Goal: Task Accomplishment & Management: Complete application form

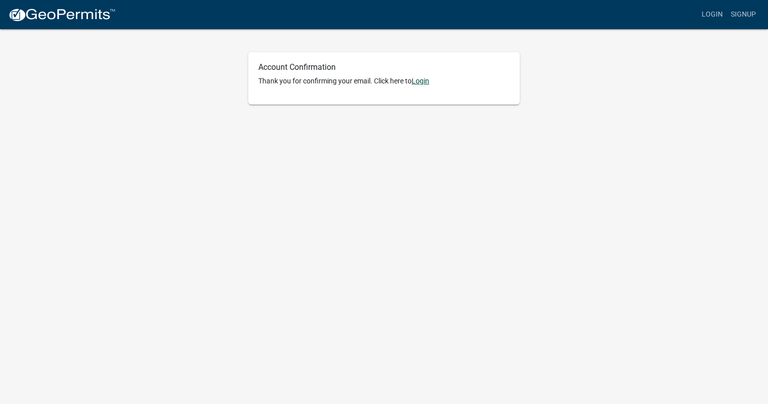
click at [424, 84] on link "Login" at bounding box center [421, 81] width 18 height 8
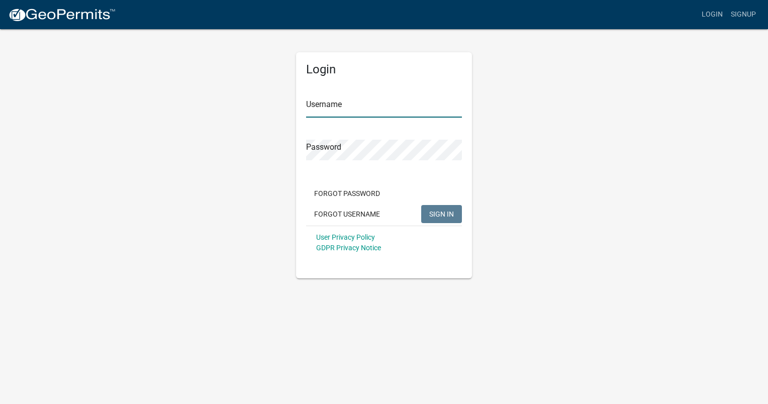
click at [377, 107] on input "Username" at bounding box center [384, 107] width 156 height 21
type input "BOrigin"
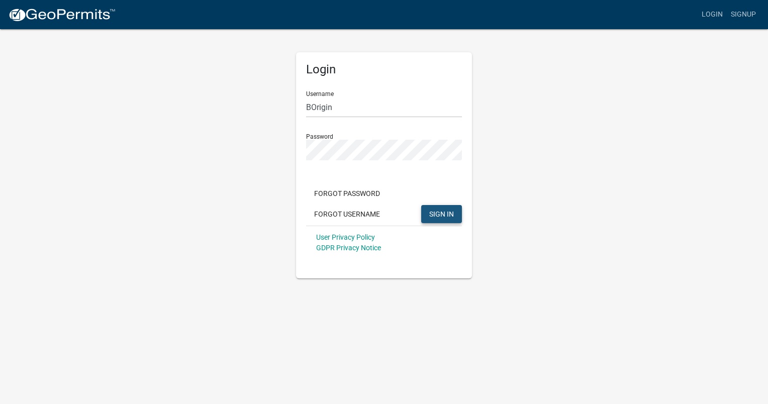
click at [441, 217] on span "SIGN IN" at bounding box center [441, 214] width 25 height 8
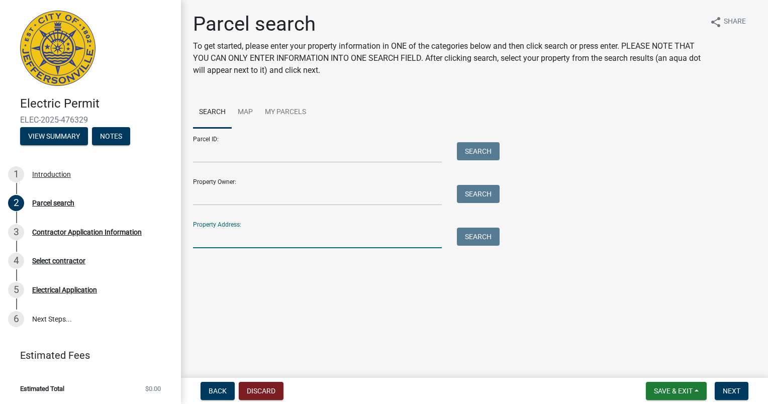
click at [257, 235] on input "Property Address:" at bounding box center [317, 238] width 249 height 21
paste input "2978 E 10th St, Jeffersonville, IN 47130"
type input "2978 E 10th St, Jeffersonville, IN 47130"
click at [475, 237] on button "Search" at bounding box center [478, 237] width 43 height 18
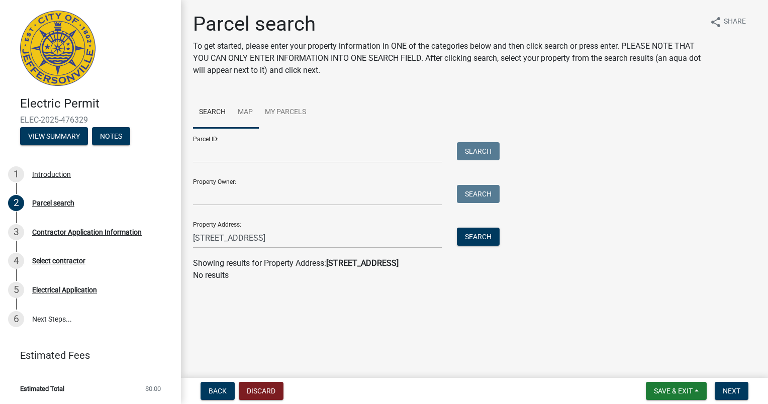
click at [247, 113] on link "Map" at bounding box center [245, 113] width 27 height 32
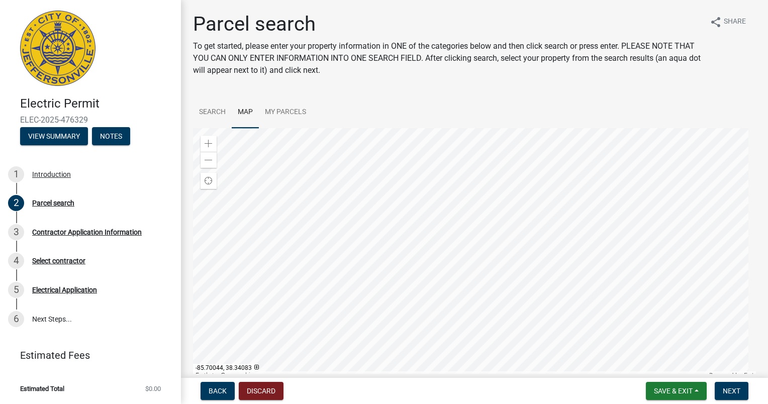
click at [527, 196] on div at bounding box center [474, 253] width 563 height 251
click at [457, 163] on div at bounding box center [474, 253] width 563 height 251
click at [470, 278] on div at bounding box center [474, 253] width 563 height 251
click at [315, 229] on div at bounding box center [474, 253] width 563 height 251
click at [213, 113] on link "Search" at bounding box center [212, 113] width 39 height 32
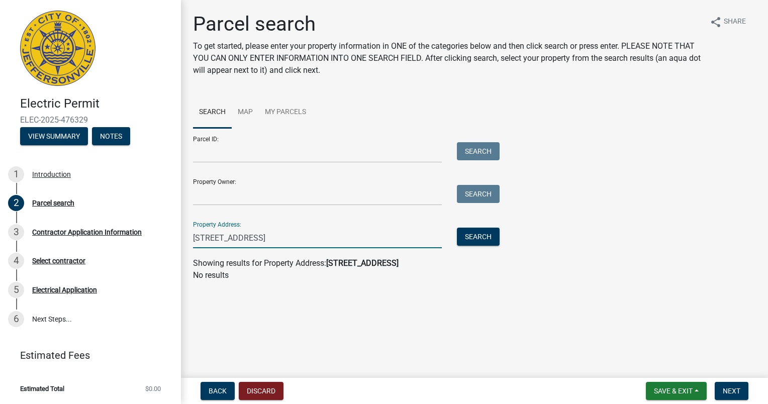
click at [346, 240] on input "2978 E 10th St, Jeffersonville, IN 47130" at bounding box center [317, 238] width 249 height 21
drag, startPoint x: 245, startPoint y: 239, endPoint x: 269, endPoint y: 240, distance: 24.1
click at [246, 239] on input "2978 E 10th St, Jeffersonville, IN 47130" at bounding box center [317, 238] width 249 height 21
click at [491, 238] on button "Search" at bounding box center [478, 237] width 43 height 18
drag, startPoint x: 246, startPoint y: 237, endPoint x: 219, endPoint y: 240, distance: 27.3
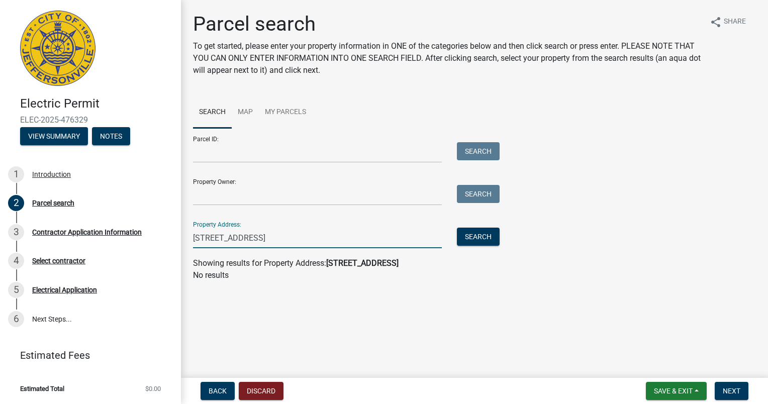
click at [219, 240] on input "2978 E 10th St. Jeffersonville, IN 47130" at bounding box center [317, 238] width 249 height 21
drag, startPoint x: 309, startPoint y: 236, endPoint x: 221, endPoint y: 239, distance: 88.5
click at [221, 239] on input "2978 E Jeffersonville, IN 47130" at bounding box center [317, 238] width 249 height 21
type input "2978 E 10th street"
click at [481, 234] on button "Search" at bounding box center [478, 237] width 43 height 18
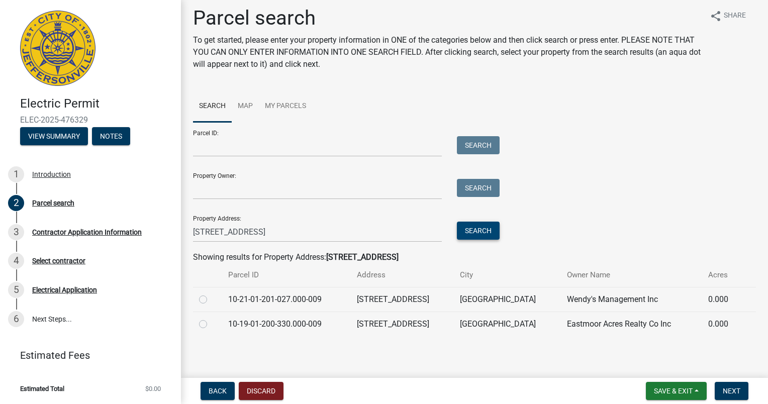
scroll to position [7, 0]
click at [211, 317] on label at bounding box center [211, 317] width 0 height 0
click at [211, 324] on input "radio" at bounding box center [214, 320] width 7 height 7
radio input "true"
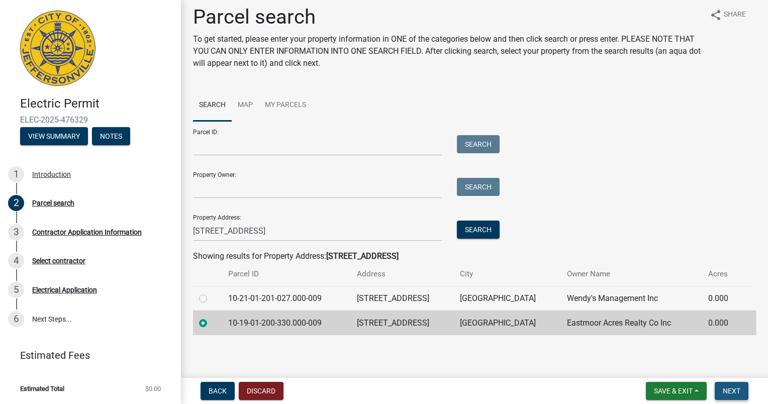
click at [727, 390] on span "Next" at bounding box center [732, 391] width 18 height 8
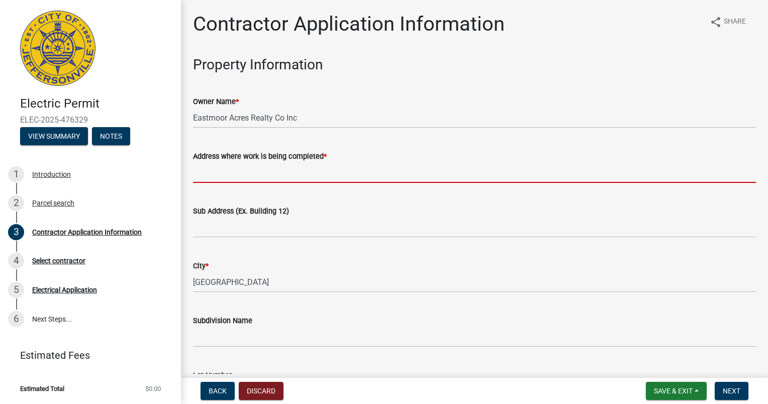
click at [332, 178] on input "Address where work is being completed *" at bounding box center [474, 172] width 563 height 21
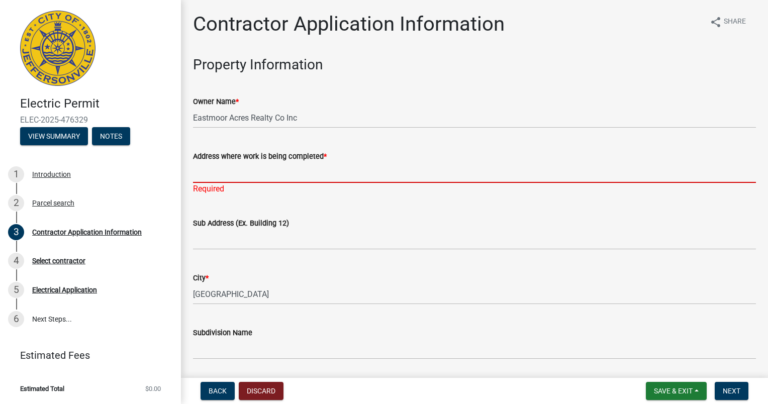
paste input "2978 E 10th St, Jeffersonville, IN 47130"
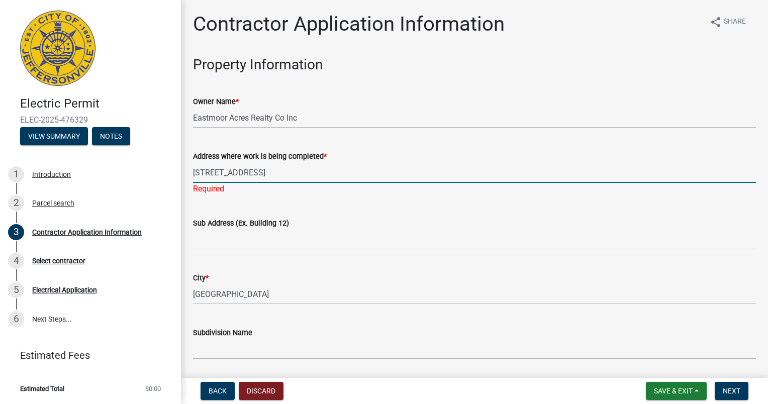
click at [346, 174] on input "2978 E 10th St, Jeffersonville, IN 47130" at bounding box center [474, 172] width 563 height 21
drag, startPoint x: 357, startPoint y: 172, endPoint x: 244, endPoint y: 178, distance: 113.8
click at [244, 178] on input "2978 E 10th St, Jeffersonville, IN 47130" at bounding box center [474, 172] width 563 height 21
type input "2978 E 10th street"
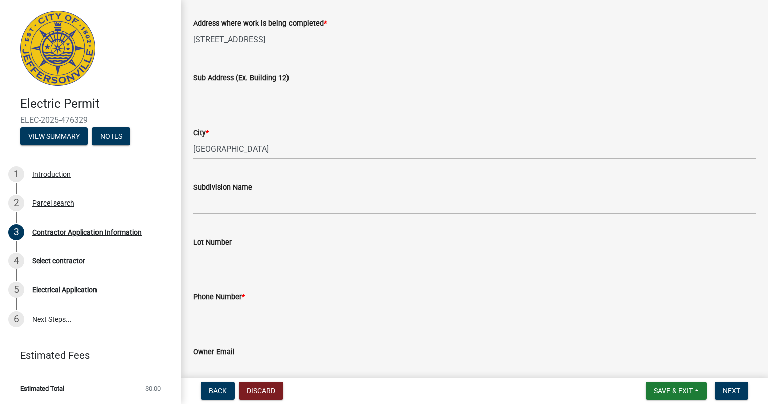
scroll to position [151, 0]
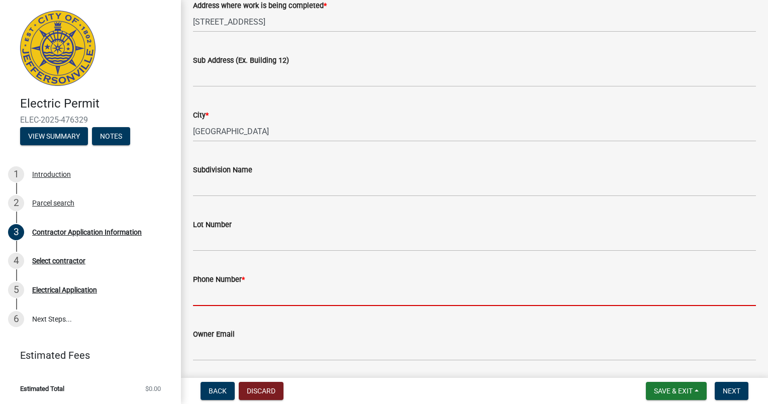
click at [262, 297] on input "Phone Number *" at bounding box center [474, 295] width 563 height 21
paste input "(812) 288-8980"
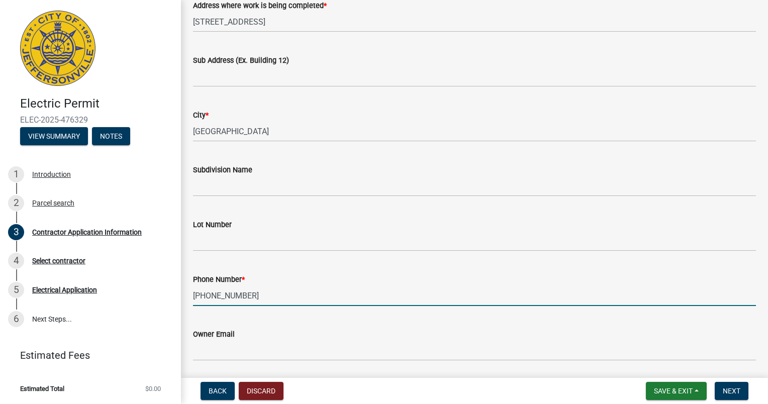
type input "(812) 288-8980"
click at [276, 333] on div "Owner Email" at bounding box center [474, 334] width 563 height 12
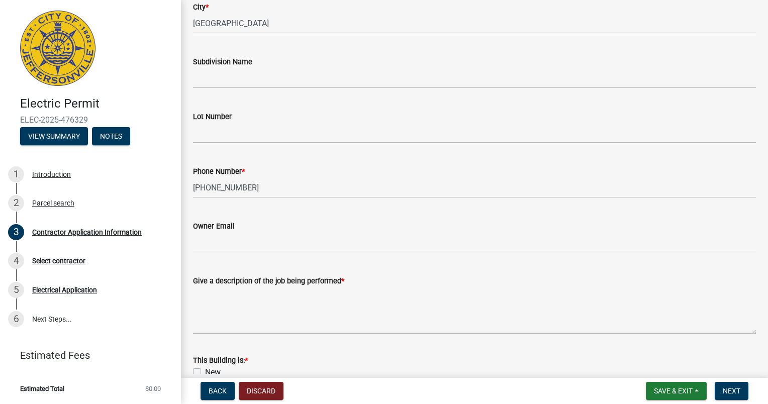
scroll to position [302, 0]
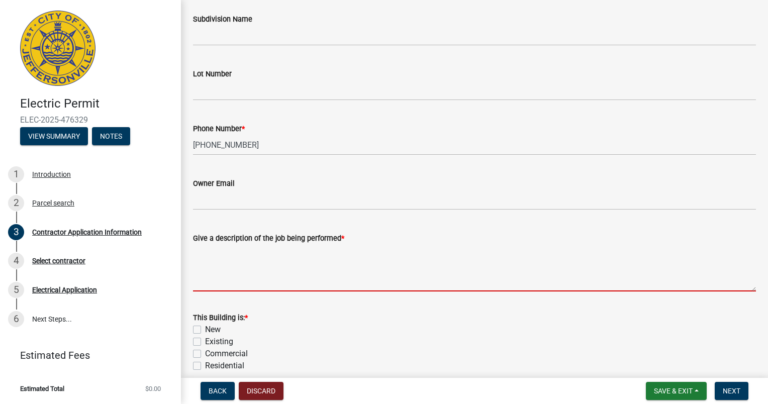
click at [279, 281] on textarea "Give a description of the job being performed *" at bounding box center [474, 267] width 563 height 47
type textarea "R"
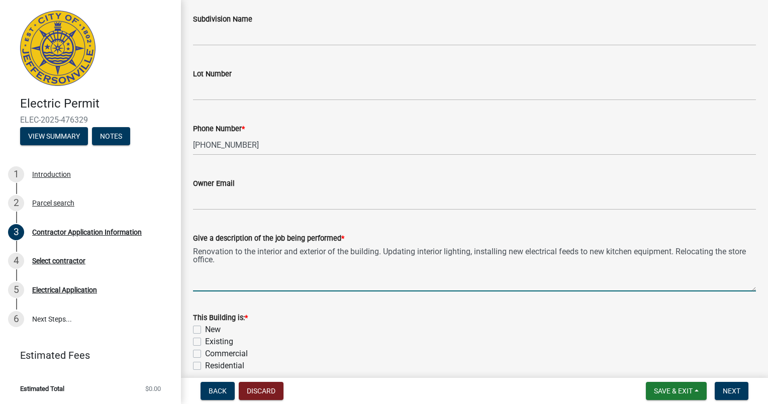
click at [289, 279] on textarea "Renovation to the interior and exterior of the building. Updating interior ligh…" at bounding box center [474, 267] width 563 height 47
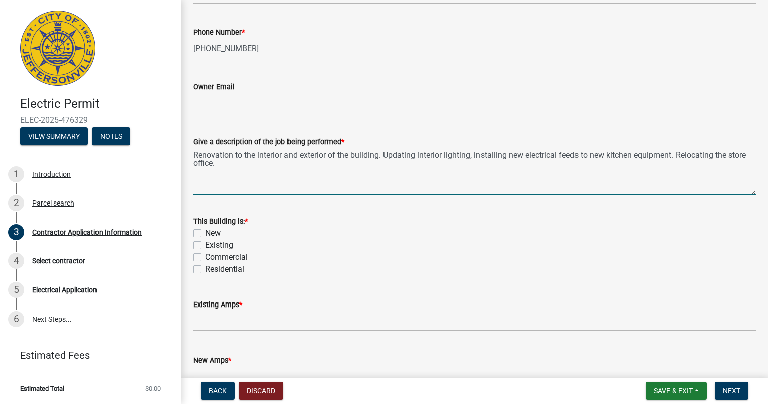
scroll to position [402, 0]
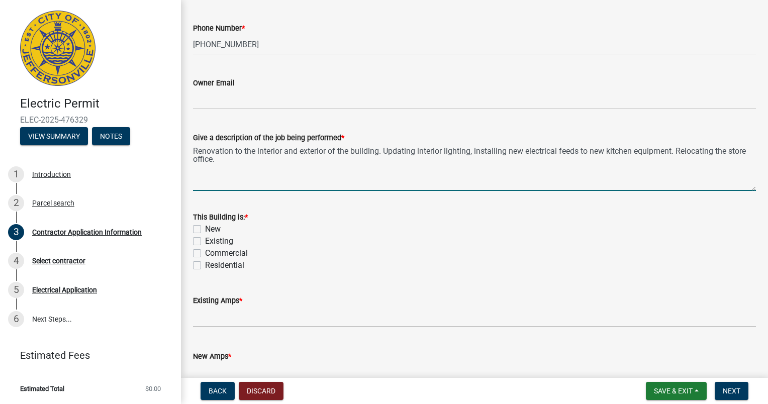
type textarea "Renovation to the interior and exterior of the building. Updating interior ligh…"
click at [205, 239] on label "Existing" at bounding box center [219, 241] width 28 height 12
click at [205, 239] on input "Existing" at bounding box center [208, 238] width 7 height 7
checkbox input "true"
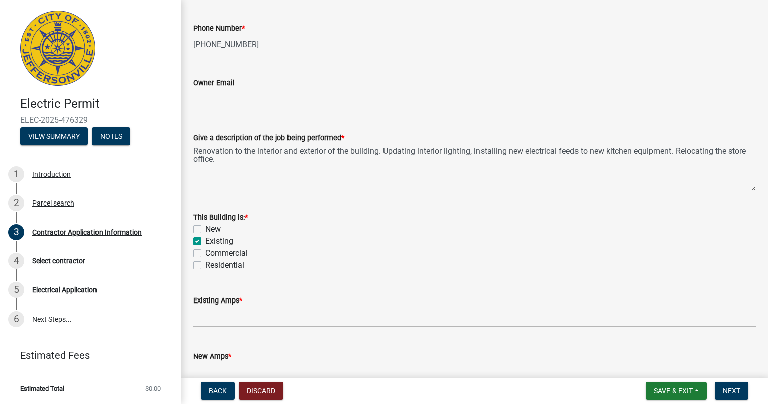
checkbox input "false"
checkbox input "true"
checkbox input "false"
click at [205, 252] on label "Commercial" at bounding box center [226, 253] width 43 height 12
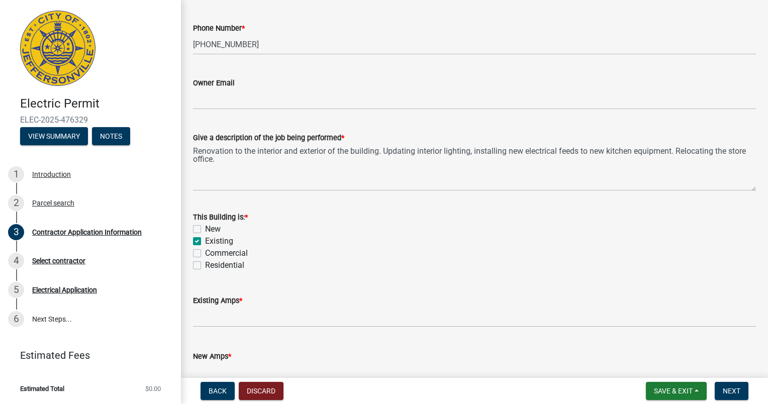
click at [205, 252] on input "Commercial" at bounding box center [208, 250] width 7 height 7
checkbox input "true"
checkbox input "false"
checkbox input "true"
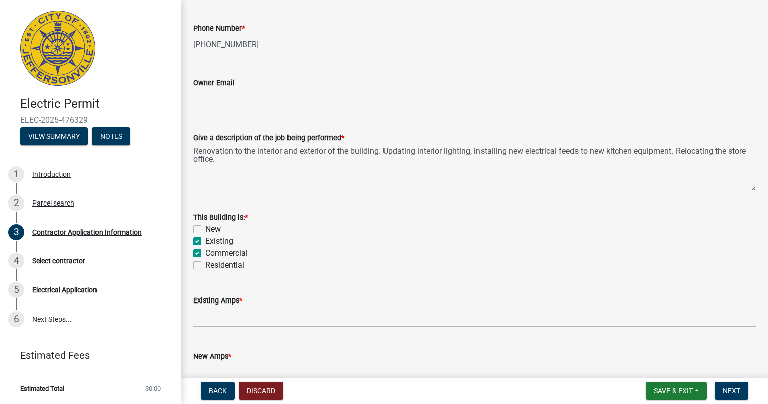
checkbox input "false"
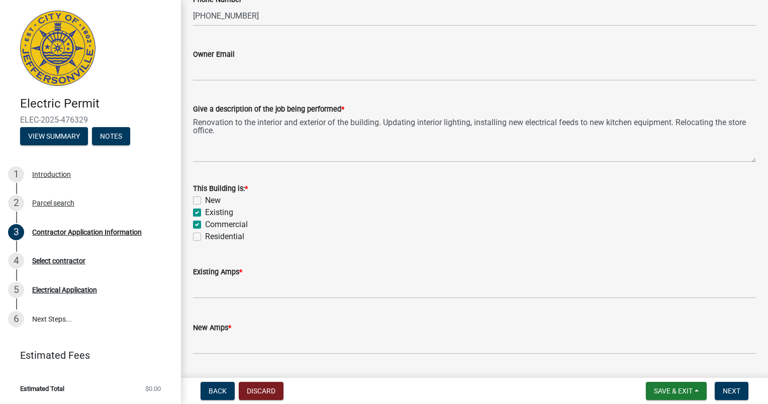
scroll to position [459, 0]
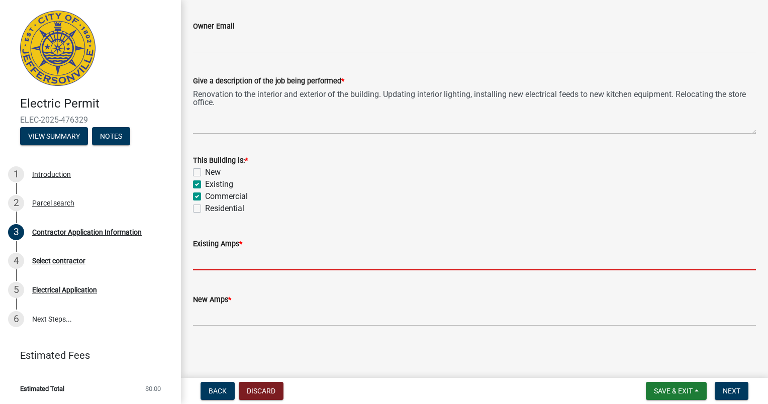
click at [262, 260] on input "text" at bounding box center [474, 260] width 563 height 21
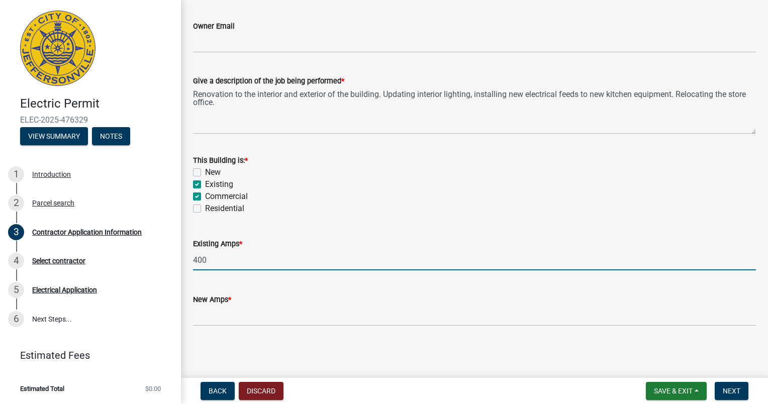
type input "400"
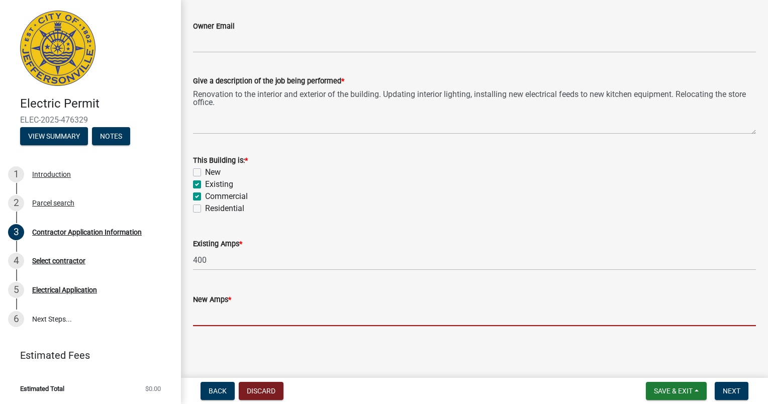
click at [271, 318] on input "text" at bounding box center [474, 316] width 563 height 21
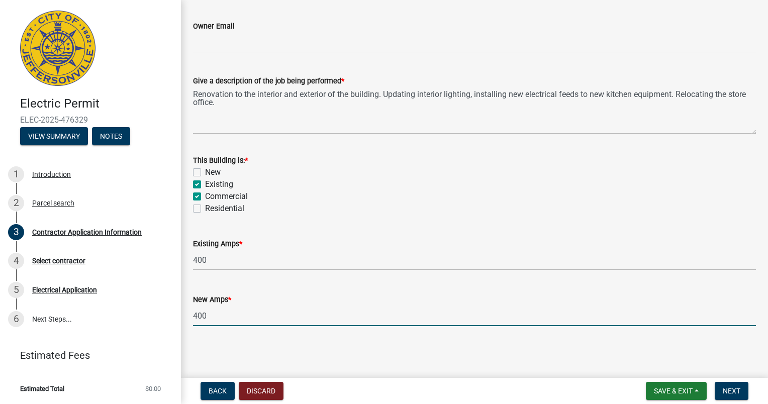
type input "400"
click at [286, 344] on main "Contractor Application Information share Share Property Information Owner Name …" at bounding box center [474, 187] width 587 height 374
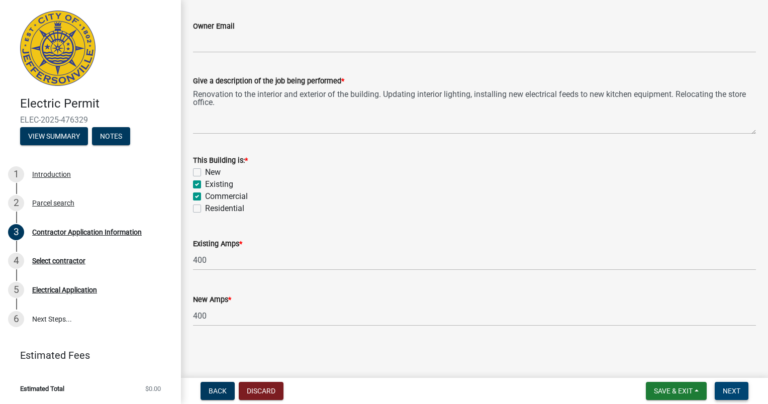
click at [728, 388] on span "Next" at bounding box center [732, 391] width 18 height 8
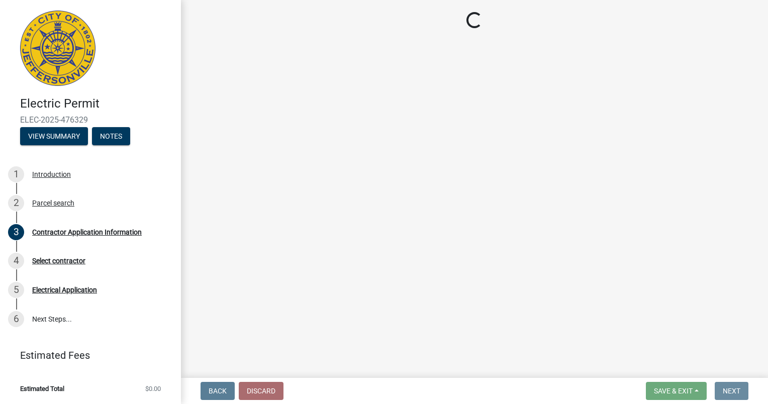
scroll to position [0, 0]
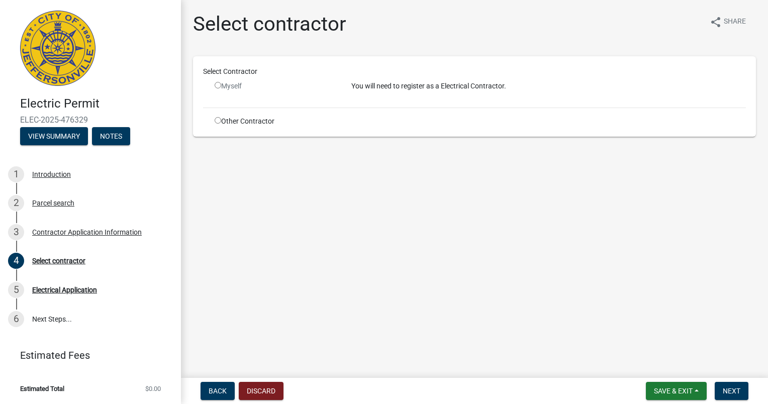
click at [217, 84] on input "radio" at bounding box center [218, 85] width 7 height 7
radio input "false"
click at [216, 122] on input "radio" at bounding box center [218, 120] width 7 height 7
radio input "true"
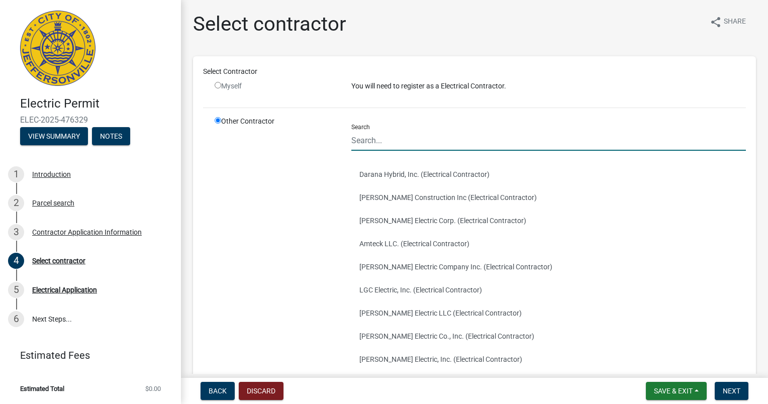
click at [416, 143] on input "Search" at bounding box center [548, 140] width 395 height 21
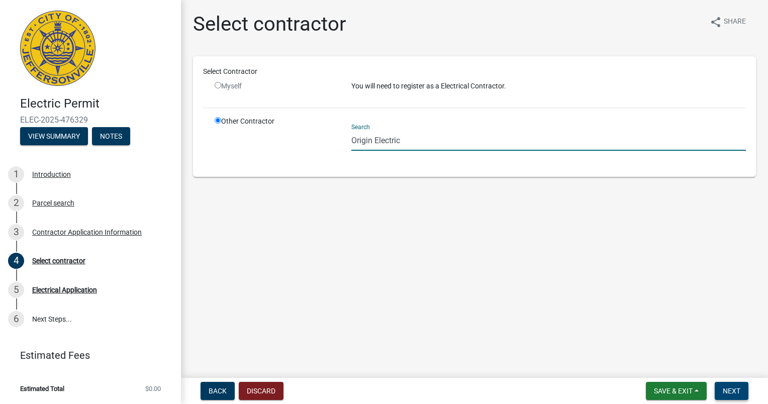
type input "Origin Electric"
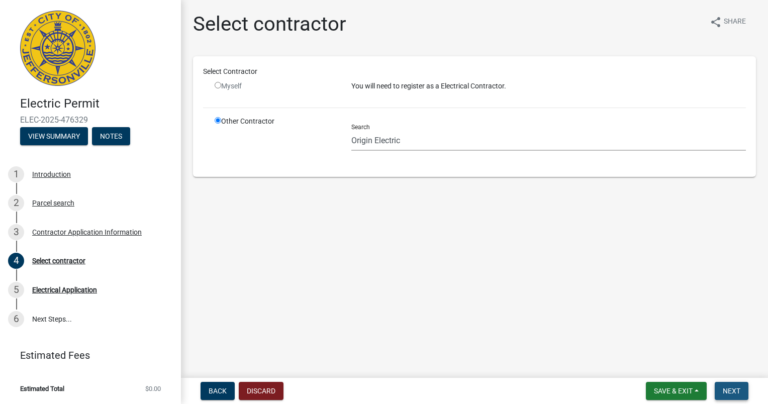
click at [726, 389] on span "Next" at bounding box center [732, 391] width 18 height 8
click at [393, 87] on p "You will need to register as a Electrical Contractor." at bounding box center [548, 86] width 395 height 11
click at [400, 85] on p "You will need to register as a Electrical Contractor." at bounding box center [548, 86] width 395 height 11
drag, startPoint x: 522, startPoint y: 83, endPoint x: 501, endPoint y: 82, distance: 21.1
click at [501, 82] on p "You will need to register as a Electrical Contractor." at bounding box center [548, 86] width 395 height 11
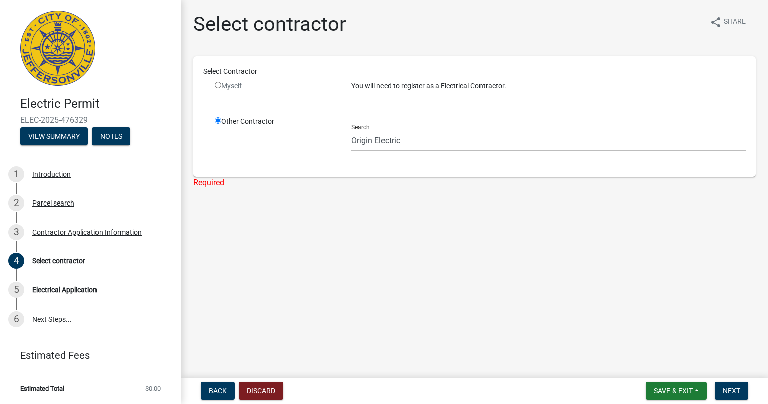
click at [507, 240] on main "Select contractor share Share Select Contractor Myself You will need to registe…" at bounding box center [474, 187] width 587 height 374
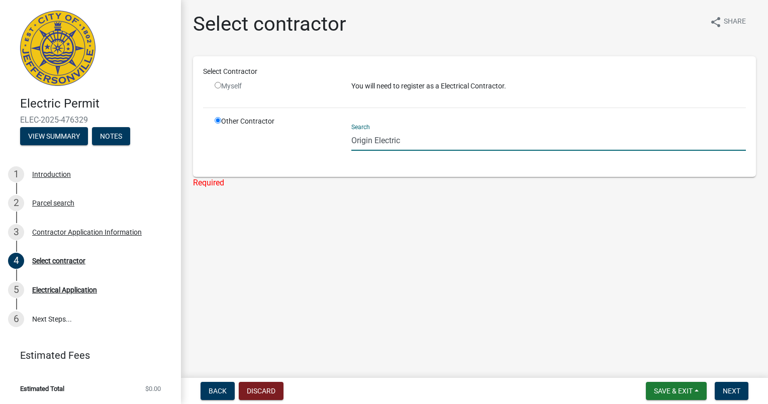
drag, startPoint x: 424, startPoint y: 139, endPoint x: 313, endPoint y: 135, distance: 111.2
click at [313, 135] on div "Other Contractor Search Origin Electric" at bounding box center [480, 141] width 546 height 51
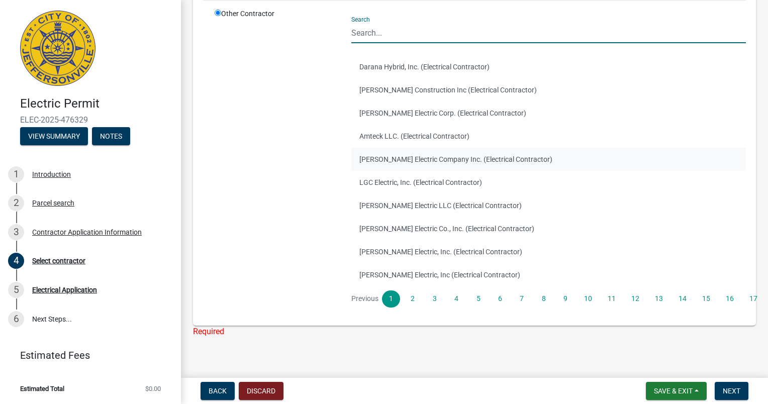
scroll to position [118, 0]
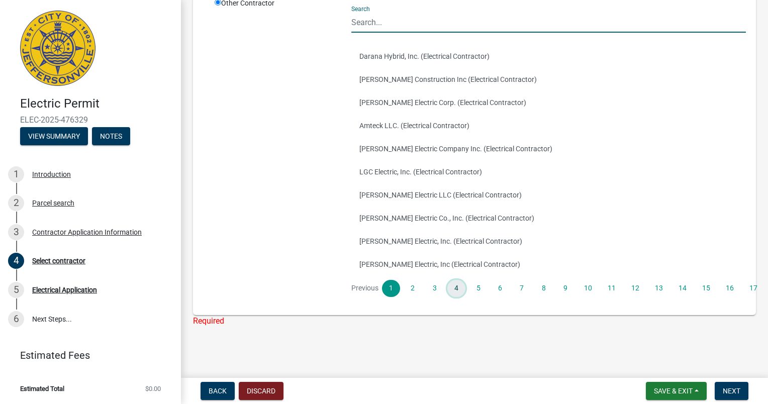
click at [450, 293] on link "4" at bounding box center [456, 288] width 18 height 17
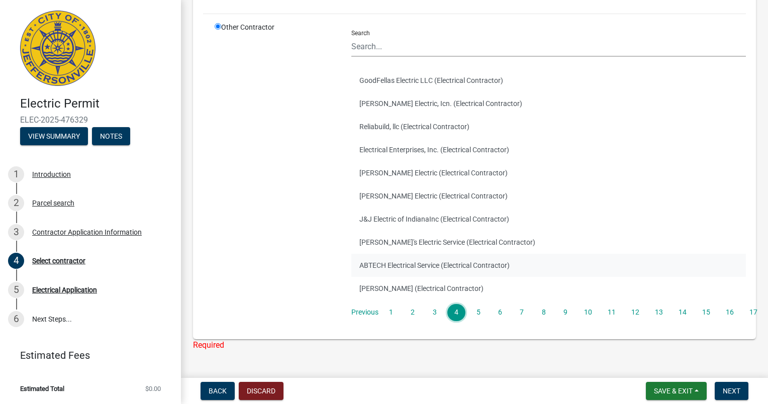
scroll to position [101, 0]
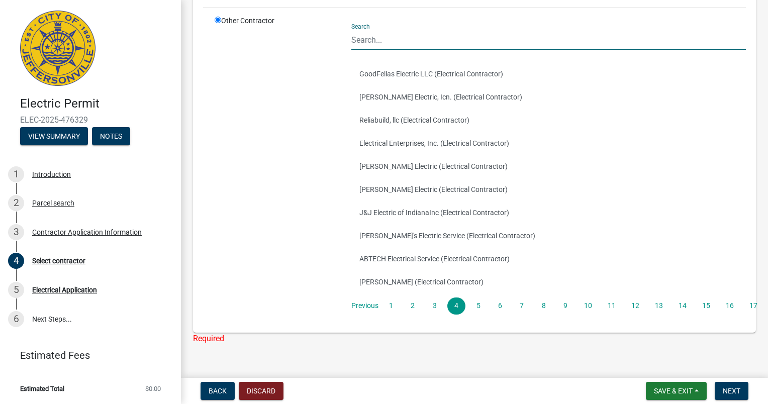
click at [421, 46] on input "Search" at bounding box center [548, 40] width 395 height 21
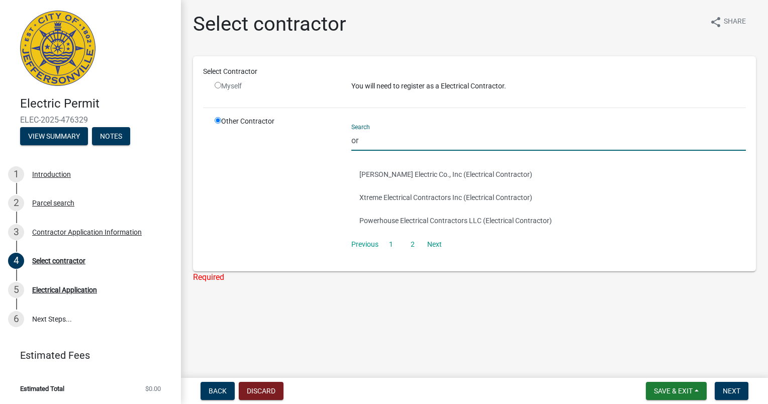
scroll to position [0, 0]
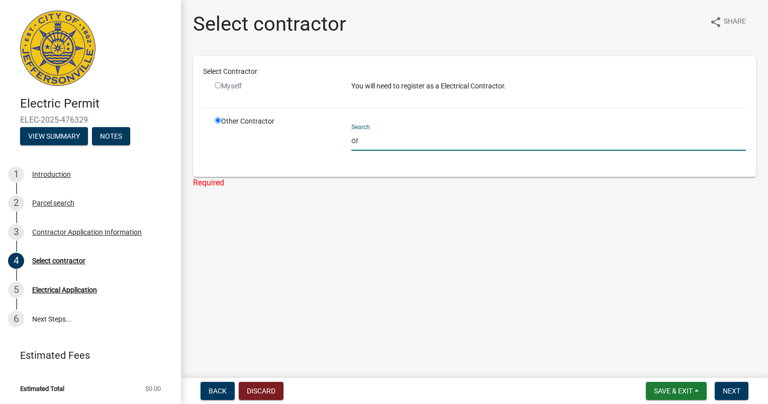
type input "o"
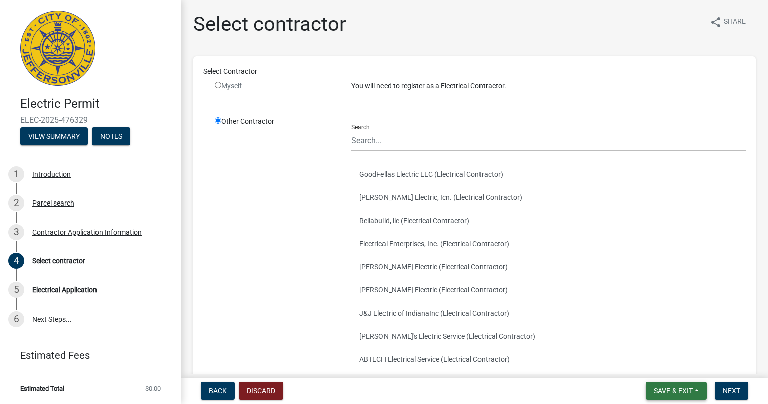
click at [675, 391] on span "Save & Exit" at bounding box center [673, 391] width 39 height 8
click at [648, 341] on button "Save" at bounding box center [666, 341] width 80 height 24
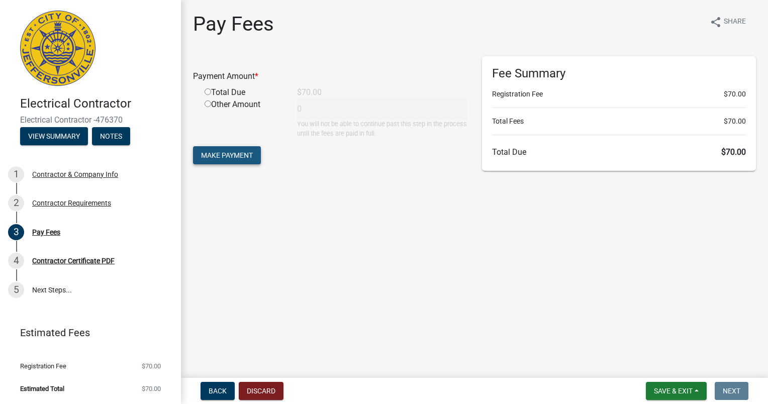
click at [226, 159] on span "Make Payment" at bounding box center [227, 155] width 52 height 8
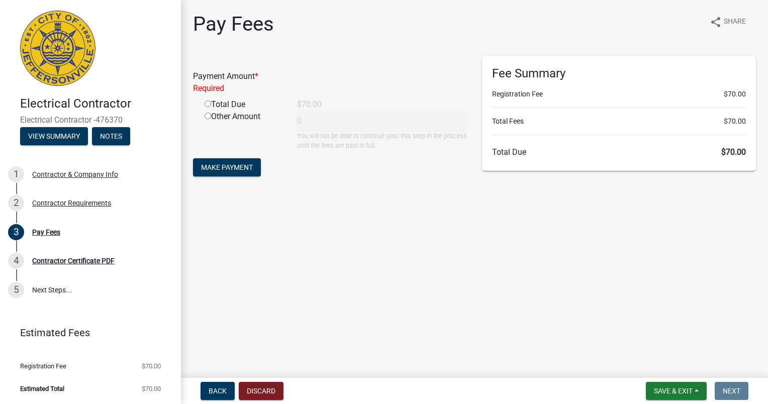
click at [207, 106] on input "radio" at bounding box center [208, 104] width 7 height 7
radio input "true"
type input "70"
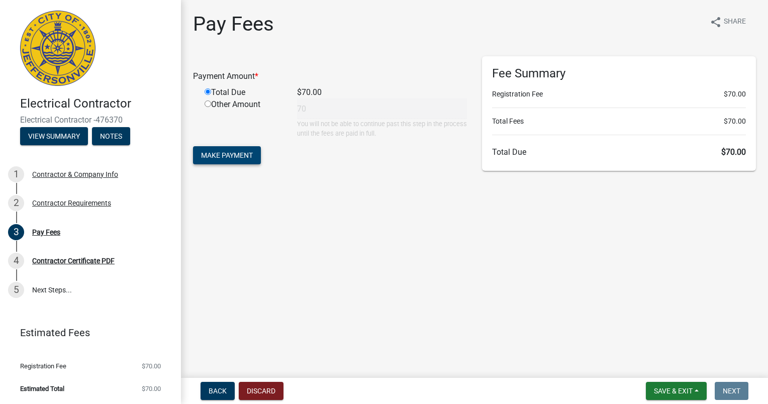
click at [242, 159] on span "Make Payment" at bounding box center [227, 155] width 52 height 8
